Goal: Find specific fact: Find specific page/section

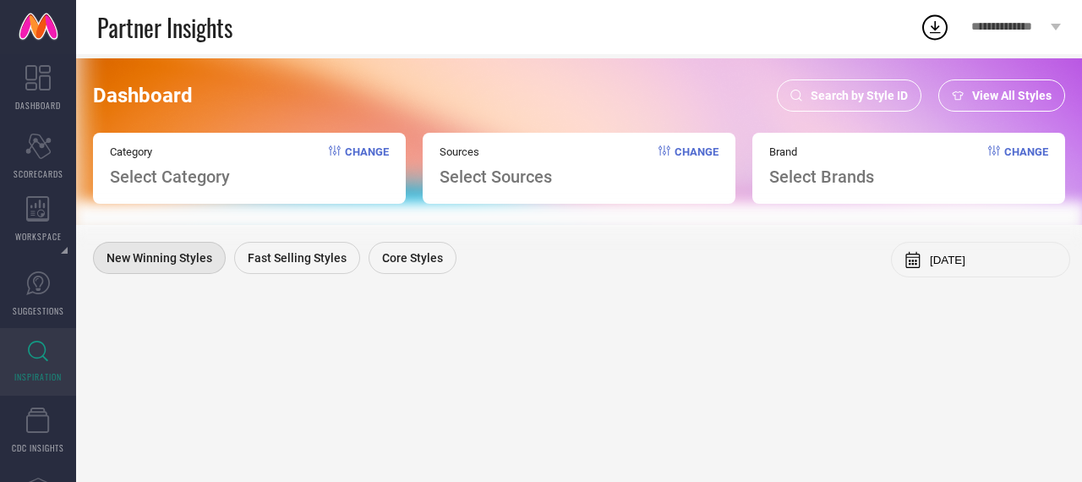
click at [838, 89] on span "Search by Style ID" at bounding box center [859, 96] width 97 height 14
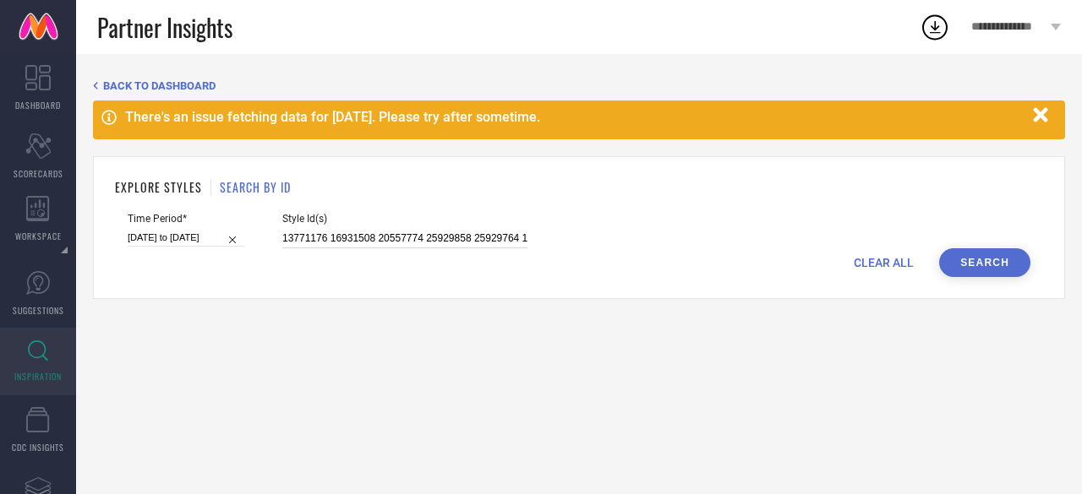
click at [347, 239] on input "13771176 16931508 20557774 25929858 25929764 13205166 25929766 25931112 1365021…" at bounding box center [404, 238] width 245 height 19
paste input "32642364 28313096 28497910 32443545 28313108 32443546 32443543 28313104 3474334…"
type input "32642364 28313096 28497910 32443545 28313108 32443546 32443543 28313104 3474334…"
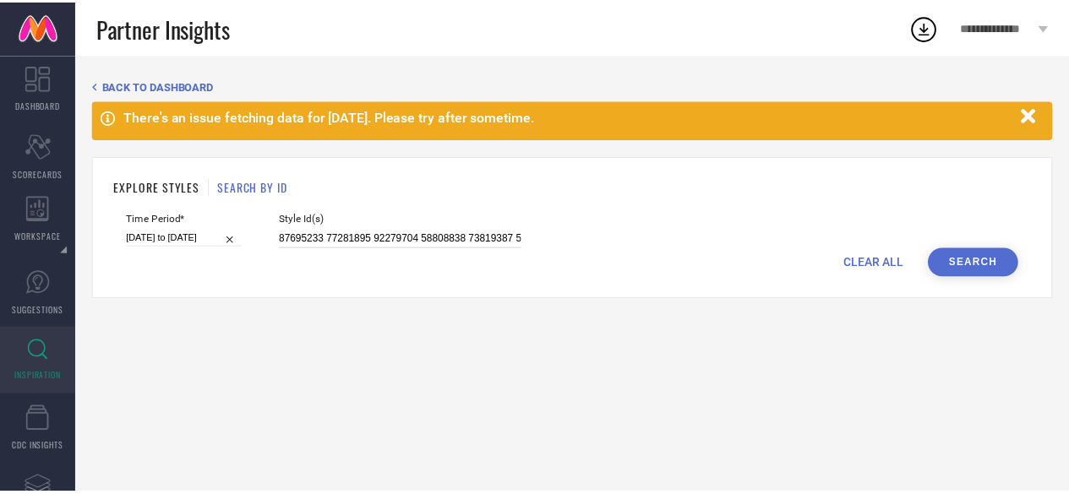
scroll to position [0, 6321]
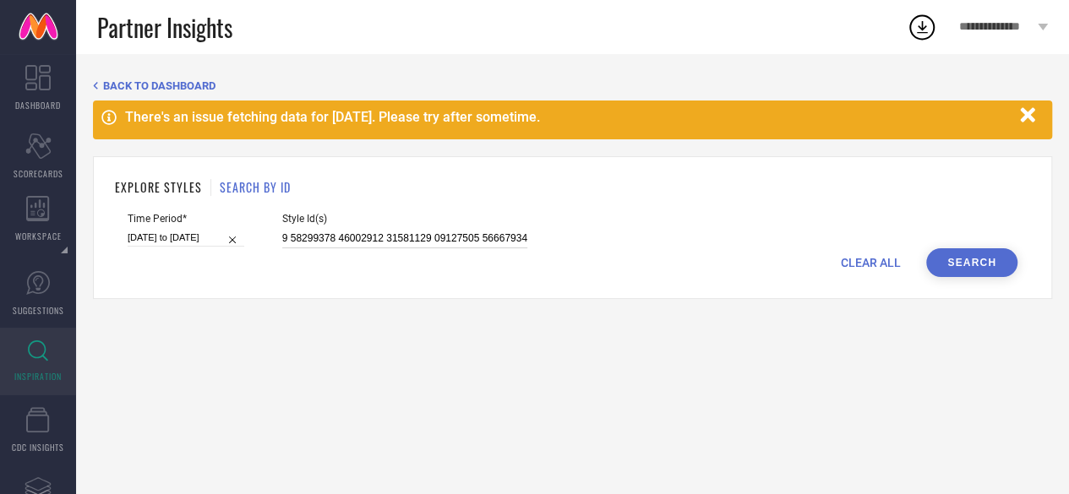
select select "5"
select select "2025"
select select "6"
select select "2025"
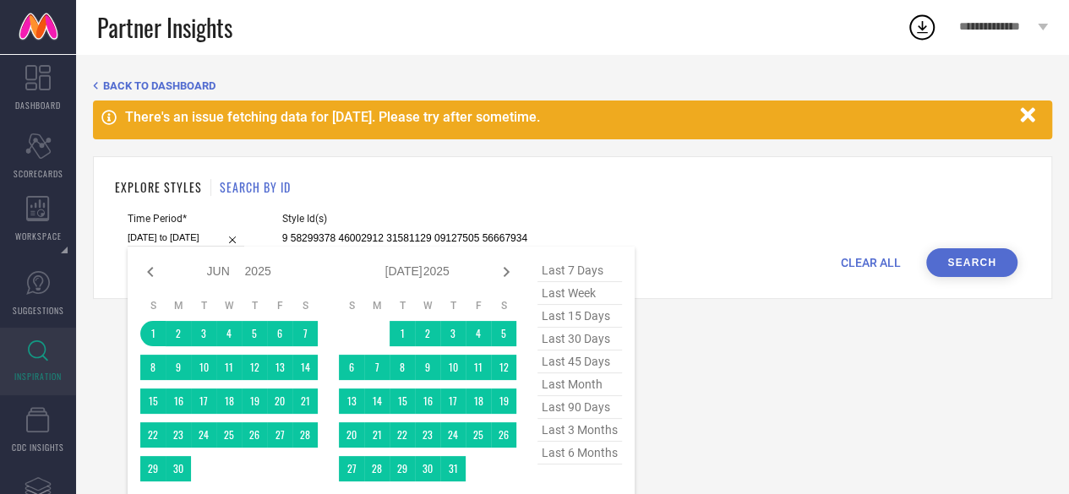
click at [183, 246] on input "[DATE] to [DATE]" at bounding box center [186, 238] width 117 height 18
type input "32642364 28313096 28497910 32443545 28313108 32443546 32443543 28313104 3474334…"
click at [509, 272] on icon at bounding box center [506, 272] width 20 height 20
select select "6"
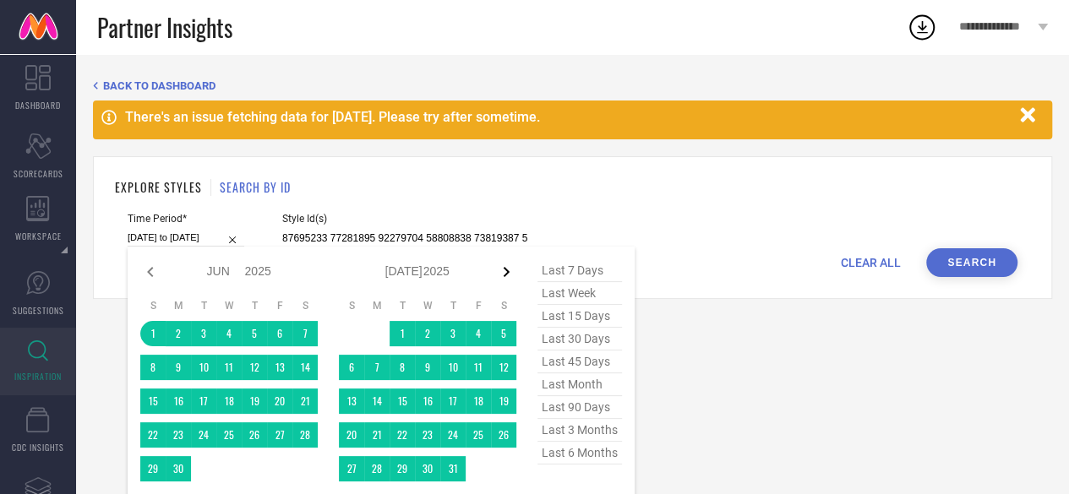
select select "2025"
select select "7"
select select "2025"
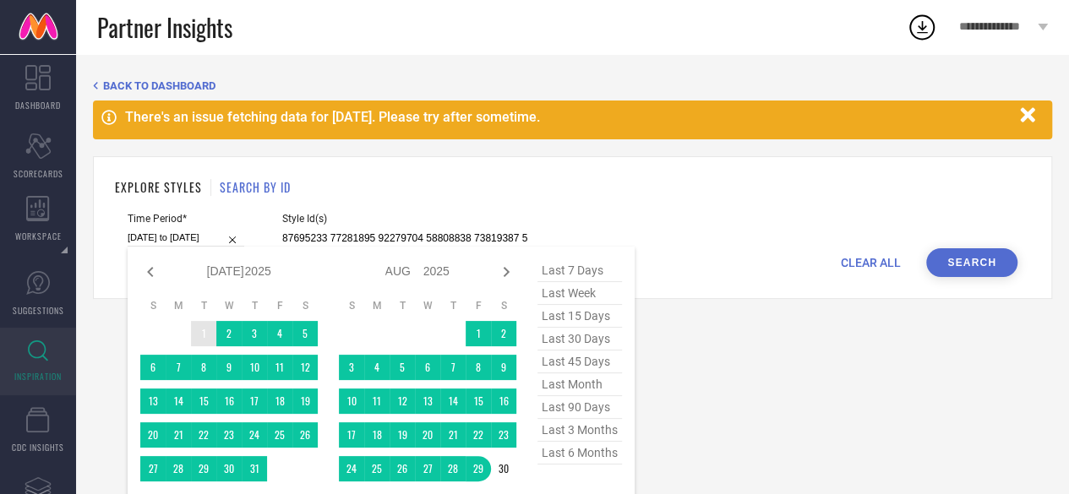
type input "After [DATE]"
click at [205, 336] on td "1" at bounding box center [203, 333] width 25 height 25
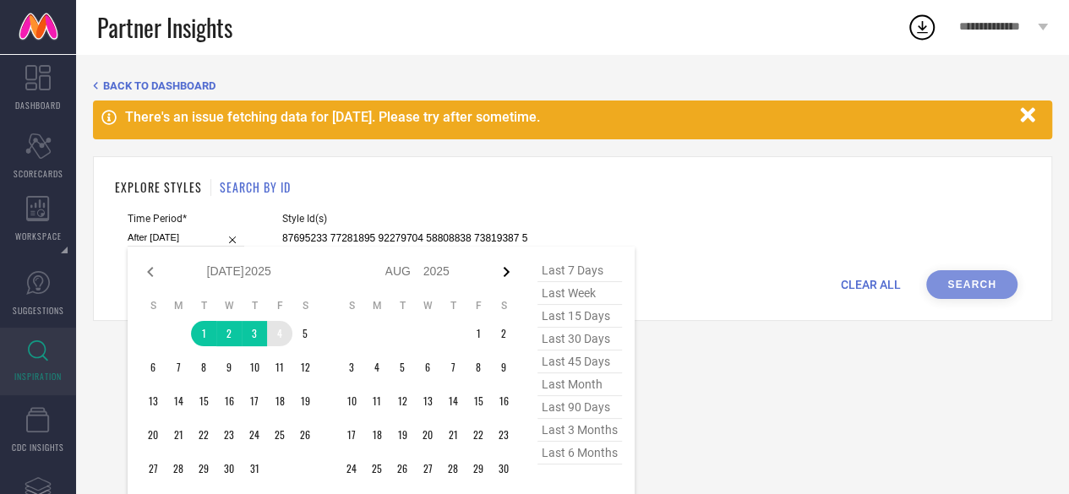
click at [501, 275] on icon at bounding box center [506, 272] width 20 height 20
select select "7"
select select "2025"
select select "8"
select select "2025"
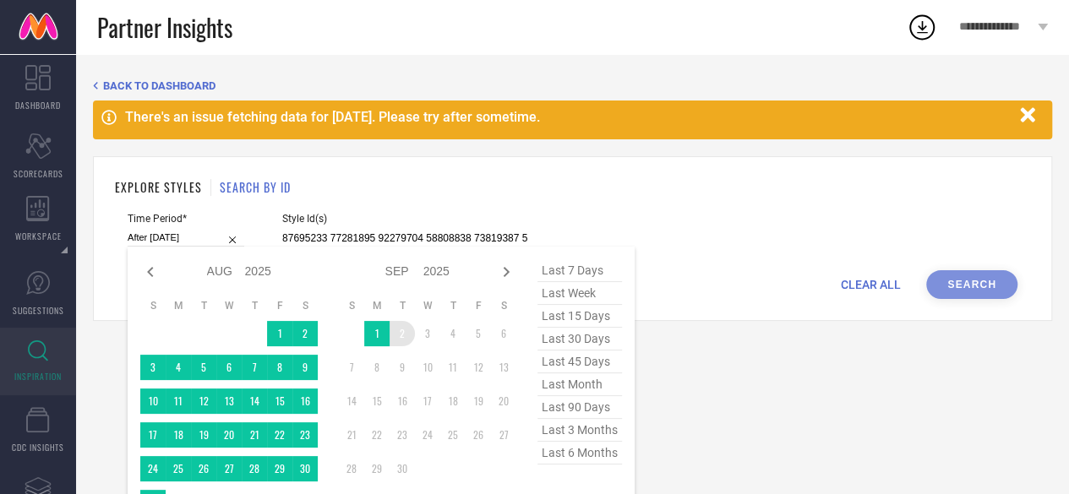
type input "[DATE] to [DATE]"
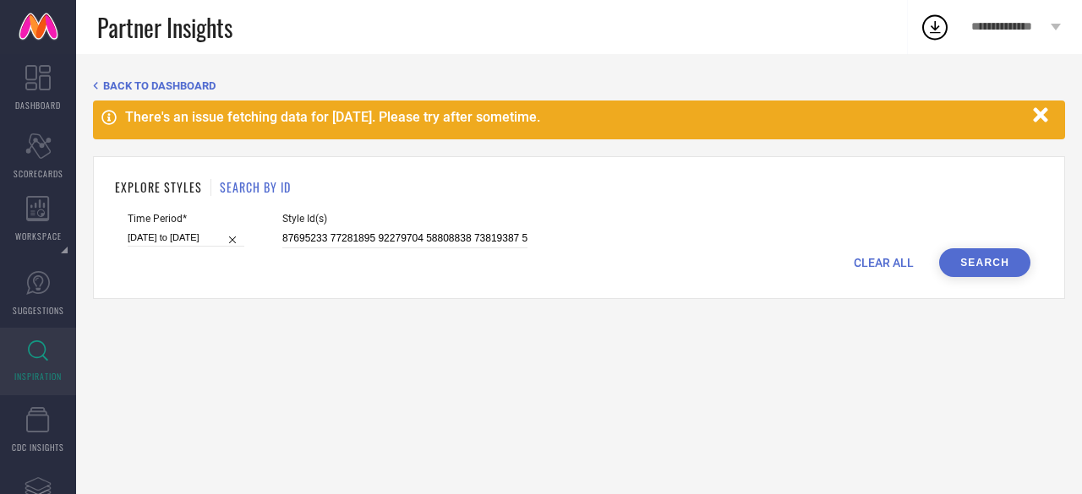
click at [988, 256] on button "Search" at bounding box center [984, 262] width 91 height 29
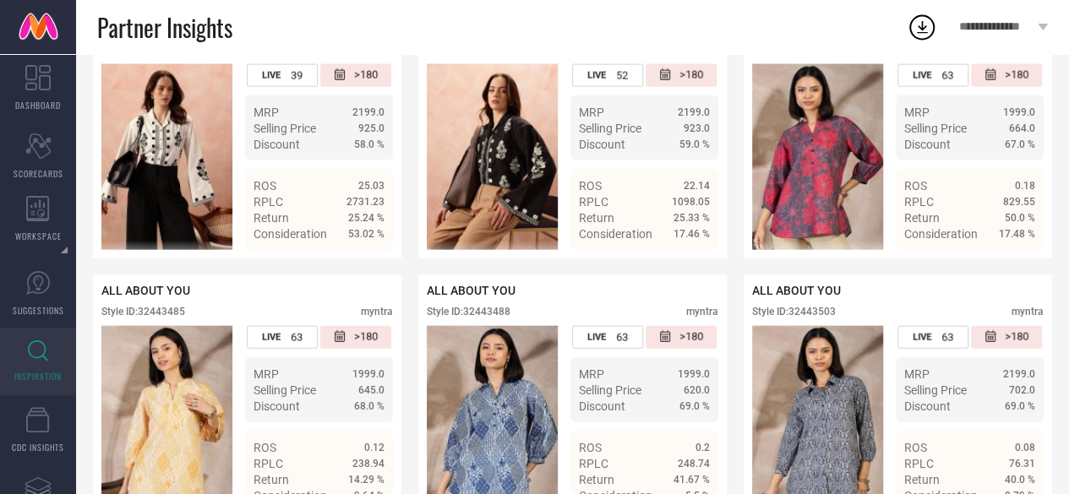
scroll to position [5048, 0]
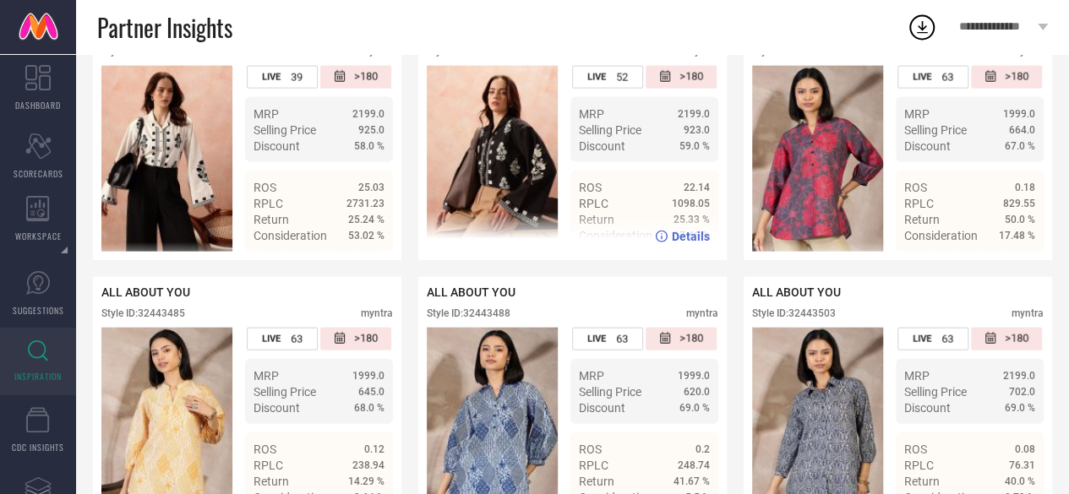
click at [479, 57] on div "Style ID: 31570156" at bounding box center [469, 52] width 84 height 12
copy div "31570156"
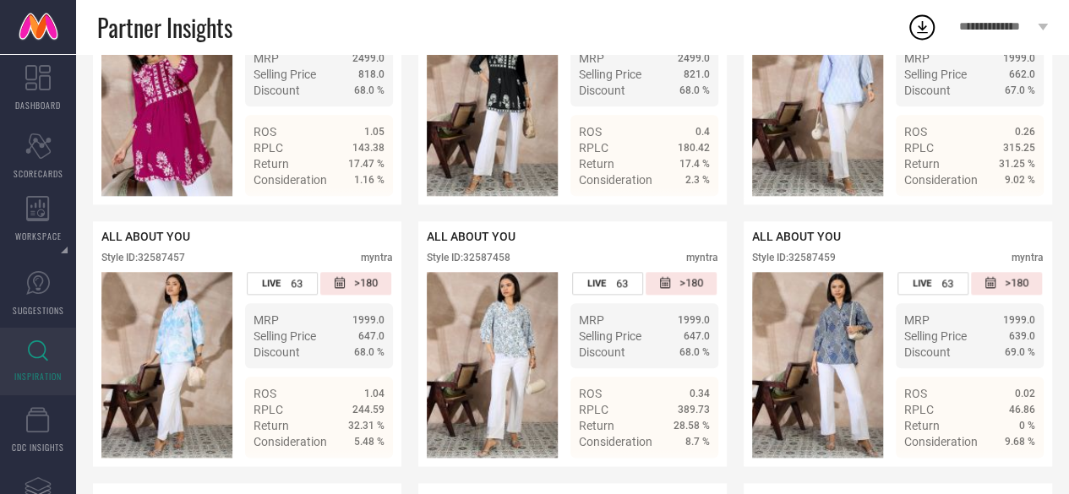
scroll to position [7200, 0]
